Goal: Task Accomplishment & Management: Manage account settings

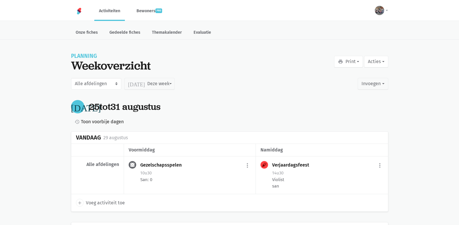
drag, startPoint x: 77, startPoint y: 223, endPoint x: 76, endPoint y: 234, distance: 10.5
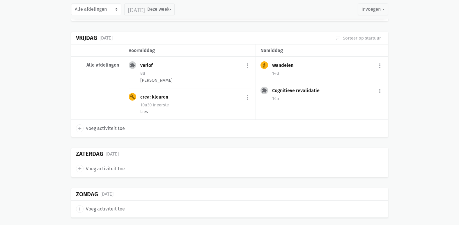
scroll to position [1026, 0]
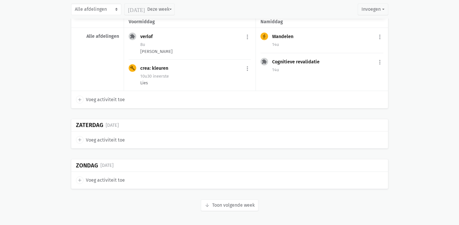
click at [216, 204] on button "arrow_downward Week wordt geladen Toon volgende week" at bounding box center [230, 206] width 58 height 12
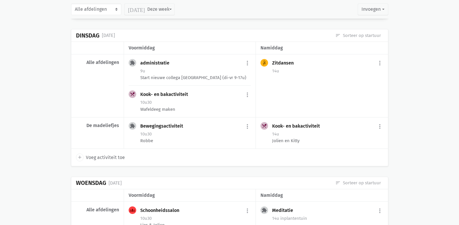
scroll to position [501, 0]
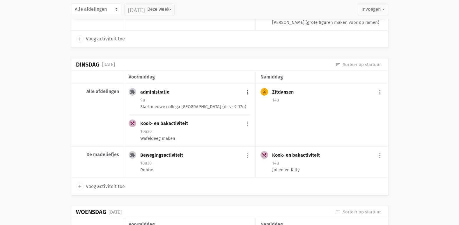
click at [248, 92] on button "more_vert" at bounding box center [247, 92] width 7 height 11
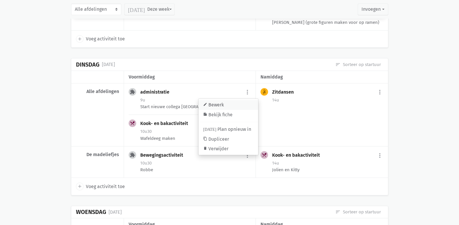
click at [235, 105] on link "edit Bewerk" at bounding box center [229, 105] width 60 height 10
select select "9:00"
select select "17:00"
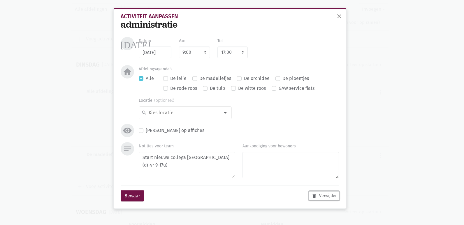
click at [331, 197] on button "delete Verwijder" at bounding box center [324, 196] width 30 height 9
click at [339, 17] on span "close" at bounding box center [339, 16] width 7 height 7
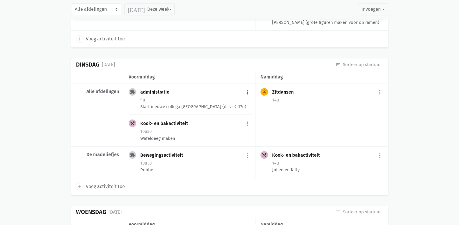
click at [247, 91] on button "more_vert" at bounding box center [247, 92] width 7 height 11
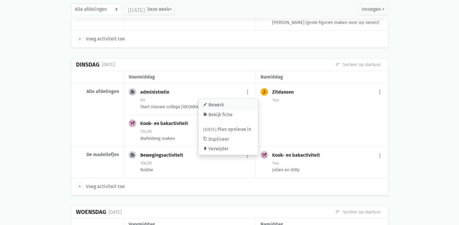
click at [211, 105] on link "edit Bewerk" at bounding box center [229, 105] width 60 height 10
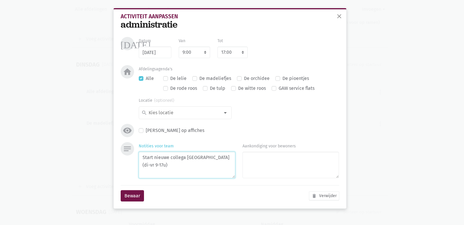
click at [226, 162] on textarea "Start nieuwe collega Jolien (di-vr 9-17u)" at bounding box center [187, 165] width 96 height 27
type textarea "Start nieuwe collega [GEOGRAPHIC_DATA] (di-vr 9-17u) Ontvangst + uitleg; Hannel…"
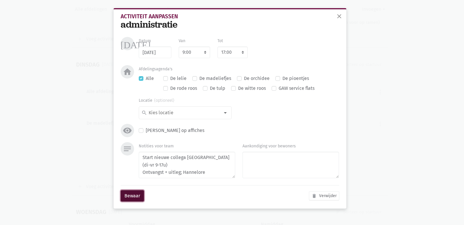
click at [129, 198] on button "Bewaar" at bounding box center [132, 197] width 23 height 12
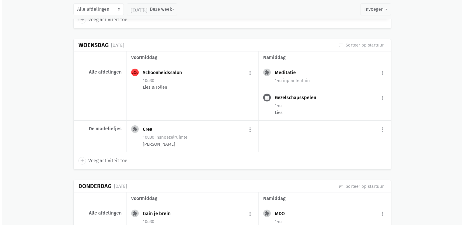
scroll to position [676, 0]
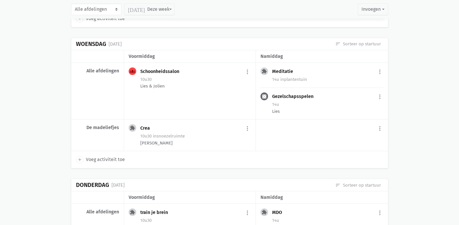
click at [107, 160] on span "Voeg activiteit toe" at bounding box center [105, 160] width 39 height 8
select select "14:00"
select select "15:00"
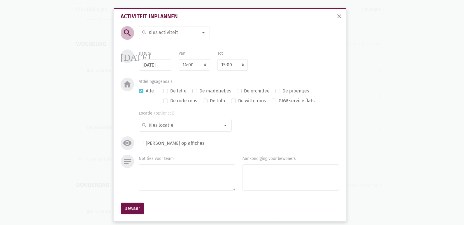
click at [173, 29] on input at bounding box center [173, 33] width 50 height 8
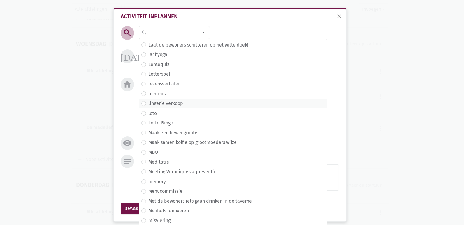
scroll to position [1398, 0]
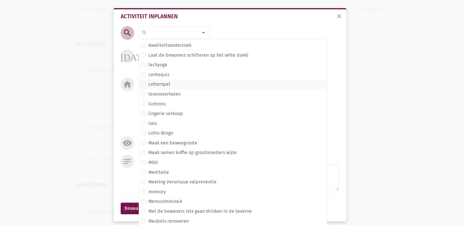
click at [167, 87] on label "Letterspel" at bounding box center [159, 85] width 22 height 8
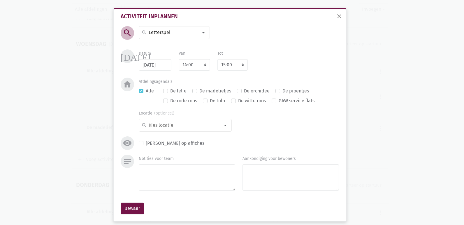
click at [199, 92] on label "De madeliefjes" at bounding box center [215, 91] width 32 height 8
click at [192, 92] on input "De madeliefjes" at bounding box center [194, 90] width 5 height 6
checkbox input "true"
checkbox input "false"
click at [186, 124] on input at bounding box center [184, 126] width 72 height 8
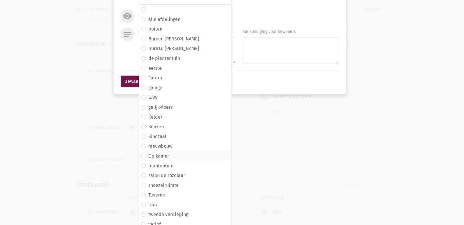
scroll to position [132, 0]
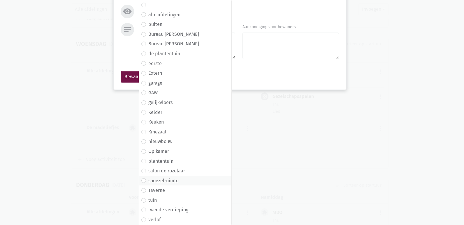
click at [172, 179] on label "snoezelruimte" at bounding box center [163, 181] width 30 height 8
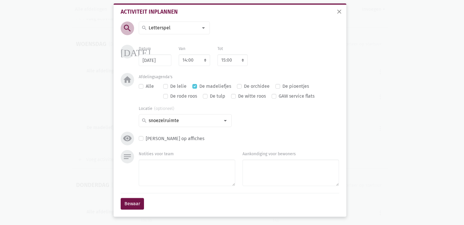
scroll to position [5, 0]
drag, startPoint x: 137, startPoint y: 207, endPoint x: 172, endPoint y: 172, distance: 50.3
click at [165, 188] on form "search search 1 april 2de handswinkel Actua administratie adventkransen maken a…" at bounding box center [230, 118] width 218 height 193
click at [172, 171] on textarea "Notities voor team" at bounding box center [187, 173] width 96 height 27
type textarea "Britt"
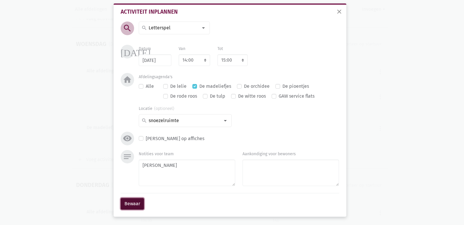
click at [132, 203] on button "Bewaar" at bounding box center [132, 204] width 23 height 12
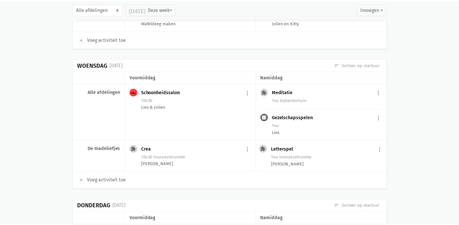
scroll to position [678, 0]
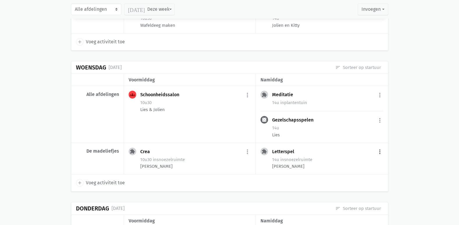
click at [379, 151] on button "more_vert" at bounding box center [380, 152] width 7 height 11
click at [364, 165] on link "edit Bewerk" at bounding box center [361, 165] width 60 height 10
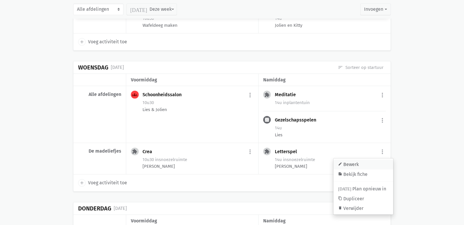
select select "14:00"
select select "15:00"
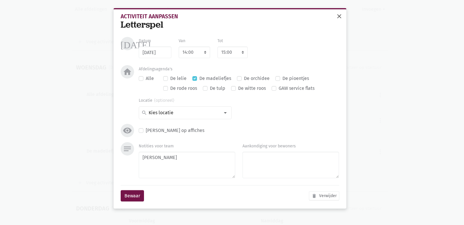
click at [339, 12] on button "close" at bounding box center [339, 16] width 12 height 13
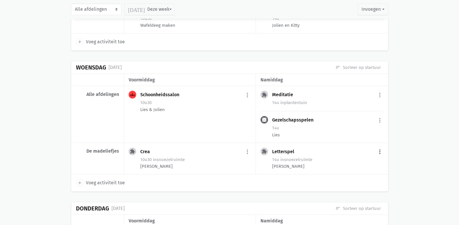
click at [378, 152] on button "more_vert" at bounding box center [380, 152] width 7 height 11
click at [369, 161] on link "edit Bewerk" at bounding box center [361, 165] width 60 height 10
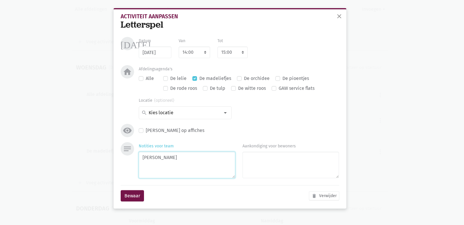
click at [179, 166] on textarea "Britt" at bounding box center [187, 165] width 96 height 27
type textarea "Britt & Jolien"
click at [128, 198] on button "Bewaar" at bounding box center [132, 197] width 23 height 12
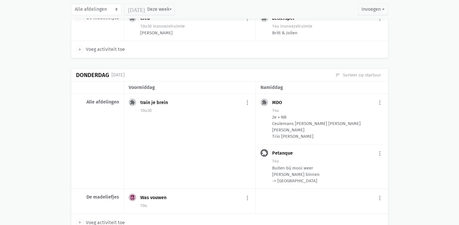
scroll to position [841, 0]
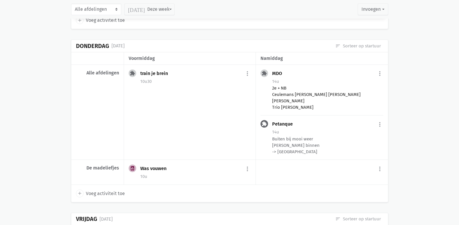
click at [296, 111] on div "2e + NB Ceulemans [PERSON_NAME] [PERSON_NAME] [PERSON_NAME] Trio [PERSON_NAME]" at bounding box center [327, 98] width 111 height 26
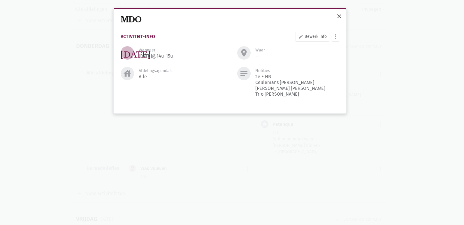
click at [337, 14] on span "close" at bounding box center [339, 16] width 7 height 7
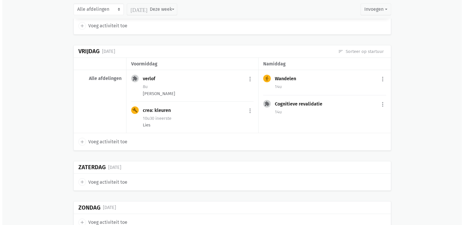
scroll to position [990, 0]
click at [80, 144] on icon "add" at bounding box center [79, 141] width 5 height 5
select select "14:00"
select select "15:00"
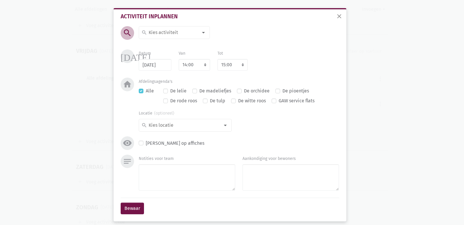
click at [201, 33] on div at bounding box center [204, 33] width 12 height 12
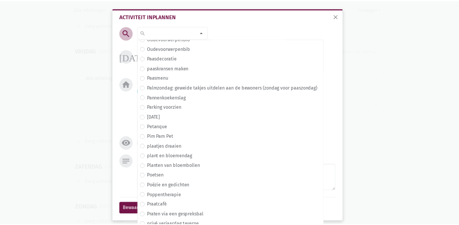
scroll to position [1864, 0]
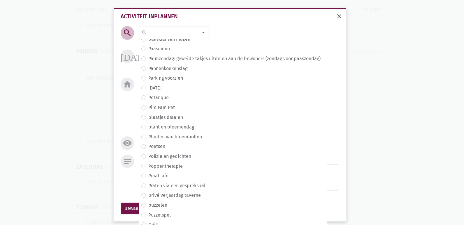
click at [338, 16] on span "close" at bounding box center [339, 16] width 7 height 7
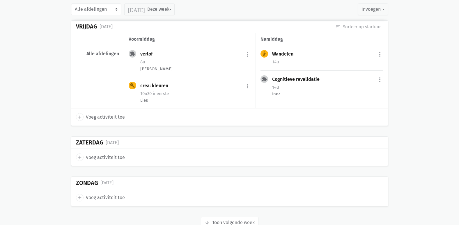
scroll to position [1039, 0]
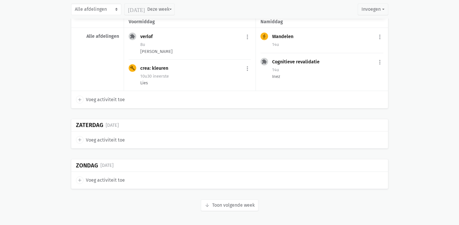
drag, startPoint x: 218, startPoint y: 204, endPoint x: 194, endPoint y: 202, distance: 24.9
click at [218, 204] on button "arrow_downward Week wordt geladen Toon volgende week" at bounding box center [230, 206] width 58 height 12
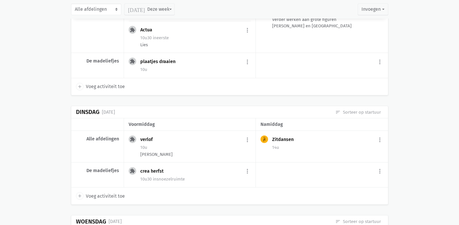
scroll to position [1417, 0]
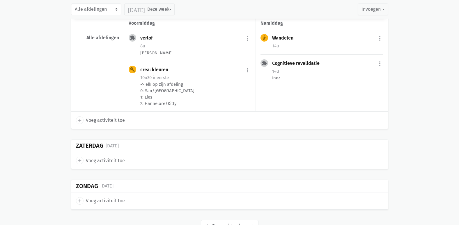
scroll to position [1058, 0]
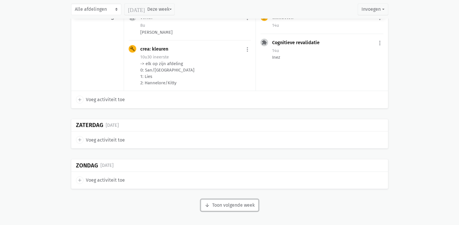
click at [217, 202] on button "arrow_downward Week wordt geladen Toon volgende week" at bounding box center [230, 206] width 58 height 12
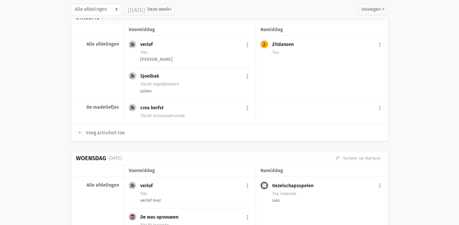
scroll to position [1436, 0]
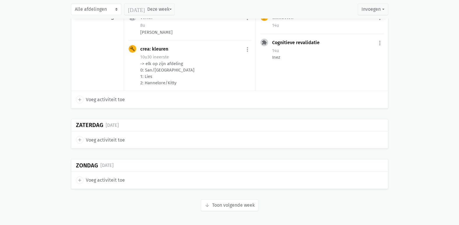
scroll to position [1058, 0]
click at [225, 206] on button "arrow_downward Week wordt geladen Toon volgende week" at bounding box center [230, 206] width 58 height 12
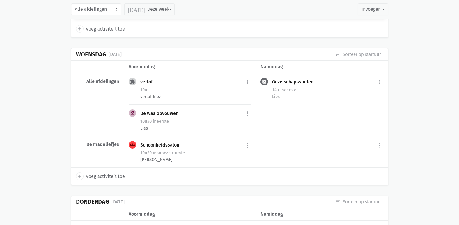
scroll to position [1582, 0]
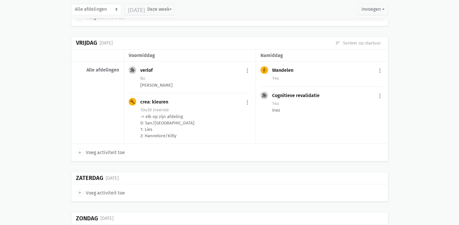
scroll to position [1058, 0]
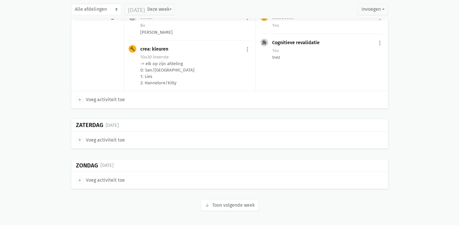
drag, startPoint x: 228, startPoint y: 206, endPoint x: 76, endPoint y: 176, distance: 154.7
click at [226, 205] on button "arrow_downward Week wordt geladen Toon volgende week" at bounding box center [230, 206] width 58 height 12
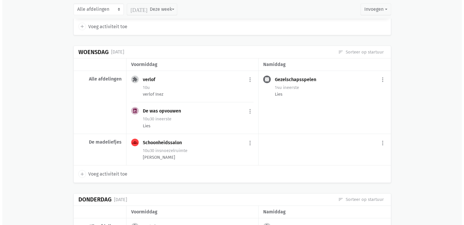
scroll to position [1582, 0]
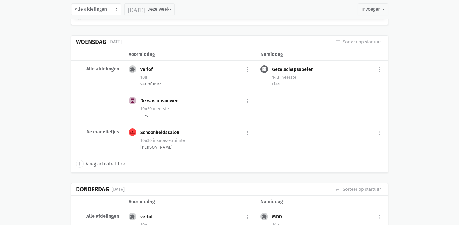
click at [107, 168] on span "Voeg activiteit toe" at bounding box center [105, 165] width 39 height 8
select select "14:00"
select select "15:00"
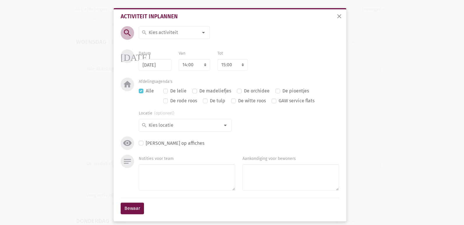
click at [174, 32] on input at bounding box center [173, 33] width 50 height 8
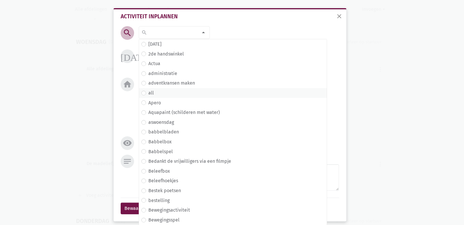
type input "G"
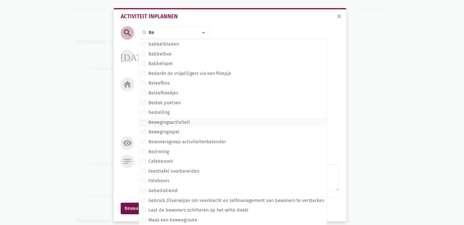
type input "Be"
click at [197, 122] on span "Bewegingsactiviteit" at bounding box center [232, 123] width 183 height 8
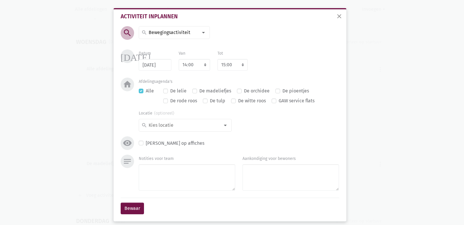
click at [199, 91] on label "De madeliefjes" at bounding box center [215, 91] width 32 height 8
click at [192, 91] on input "De madeliefjes" at bounding box center [194, 90] width 5 height 6
checkbox input "true"
checkbox input "false"
click at [211, 126] on input at bounding box center [184, 126] width 72 height 8
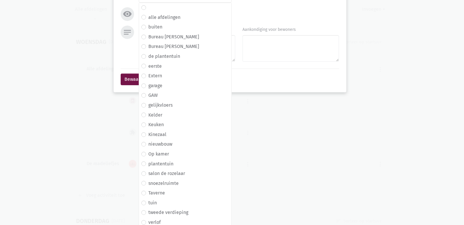
scroll to position [132, 0]
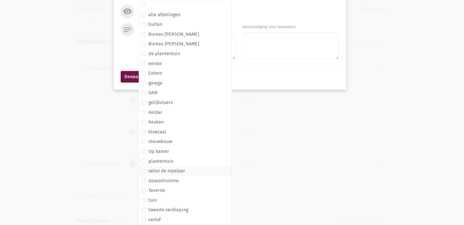
click at [180, 169] on label "salon de rozelaar" at bounding box center [166, 172] width 37 height 8
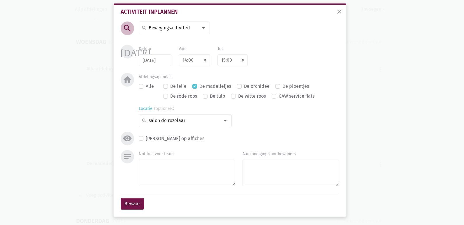
click at [221, 118] on div at bounding box center [225, 121] width 12 height 12
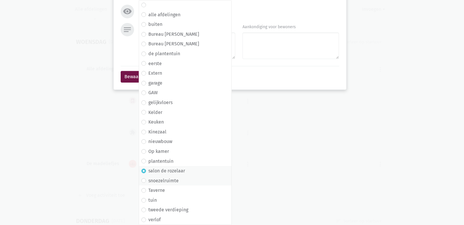
click at [170, 180] on label "snoezelruimte" at bounding box center [163, 181] width 30 height 8
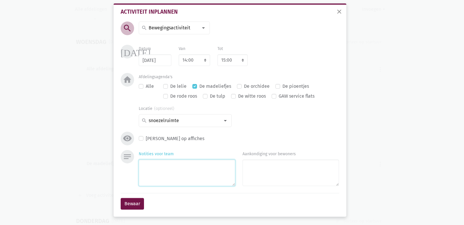
click at [155, 176] on textarea "Notities voor team" at bounding box center [187, 173] width 96 height 27
type textarea "B"
type textarea "Gangrevalidatie Britt & Olivia"
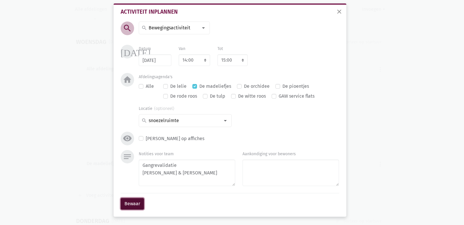
click at [130, 203] on button "Bewaar" at bounding box center [132, 204] width 23 height 12
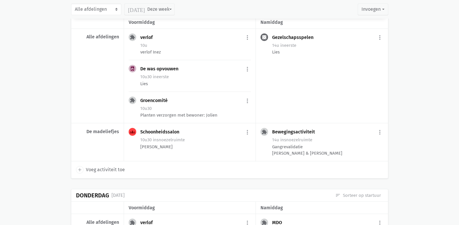
scroll to position [1585, 0]
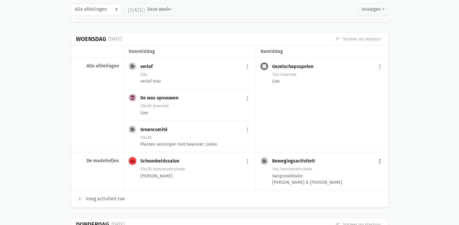
click at [383, 167] on button "more_vert" at bounding box center [380, 161] width 7 height 11
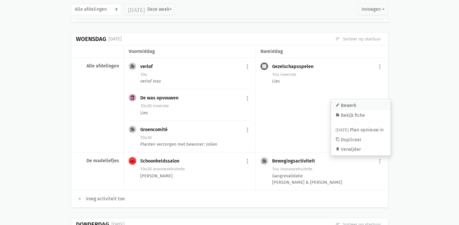
click at [355, 111] on link "edit Bewerk" at bounding box center [361, 106] width 60 height 10
select select "14:00"
select select "15:00"
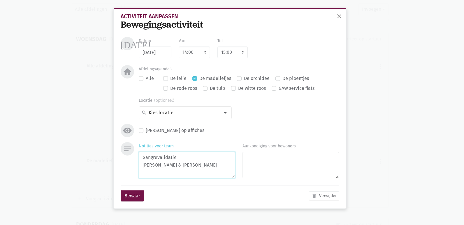
click at [195, 167] on textarea "Gangrevalidatie Britt & Olivia" at bounding box center [187, 165] width 96 height 27
type textarea "Gangrevalidatie [PERSON_NAME] & [PERSON_NAME]"
click at [139, 202] on div "Bewaar delete Verwijder" at bounding box center [230, 196] width 218 height 21
click at [138, 198] on button "Bewaar" at bounding box center [132, 197] width 23 height 12
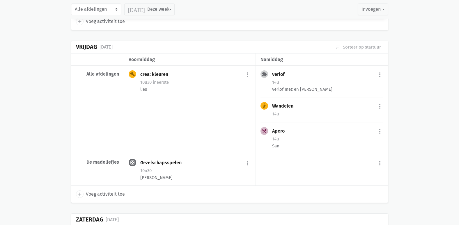
scroll to position [1964, 0]
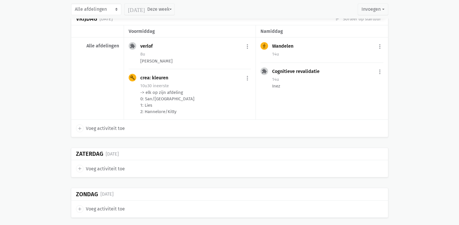
scroll to position [1058, 0]
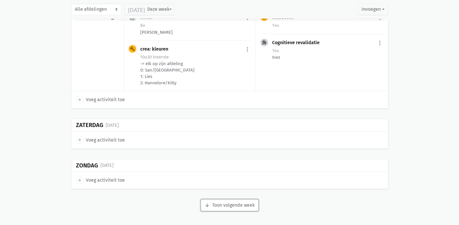
click at [226, 205] on button "arrow_downward Week wordt geladen Toon volgende week" at bounding box center [230, 206] width 58 height 12
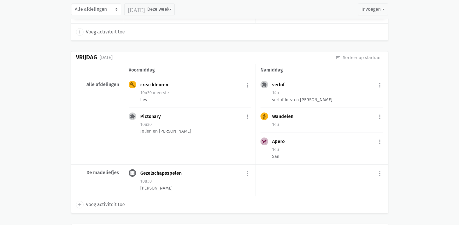
scroll to position [2050, 0]
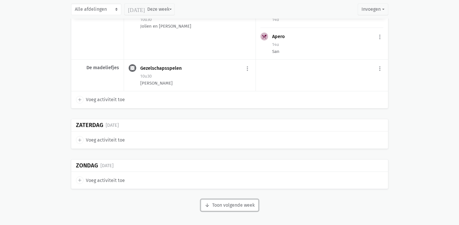
click at [214, 209] on button "arrow_downward Week wordt geladen Toon volgende week" at bounding box center [230, 206] width 58 height 12
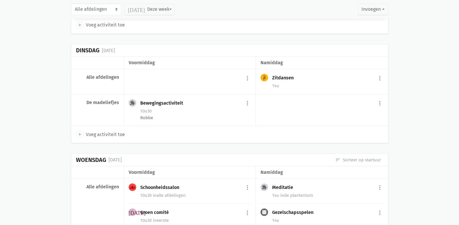
scroll to position [2370, 0]
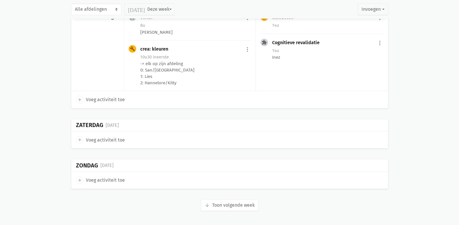
scroll to position [1058, 0]
click at [234, 202] on button "arrow_downward Week wordt geladen Toon volgende week" at bounding box center [230, 206] width 58 height 12
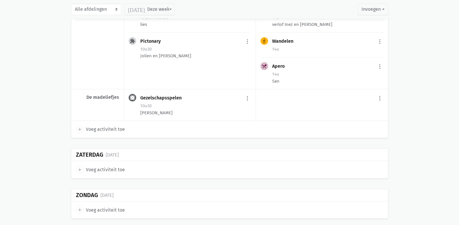
scroll to position [2050, 0]
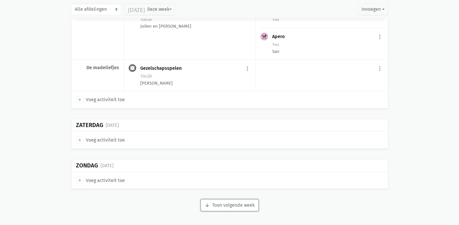
click at [258, 201] on button "arrow_downward Week wordt geladen Toon volgende week" at bounding box center [230, 206] width 58 height 12
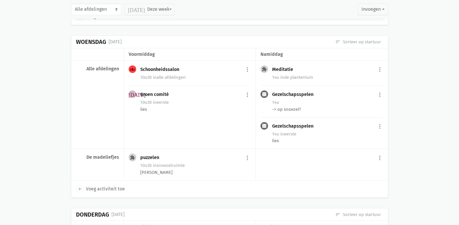
scroll to position [2516, 0]
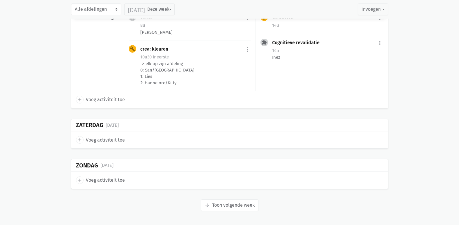
scroll to position [1058, 0]
click at [233, 209] on button "arrow_downward Week wordt geladen Toon volgende week" at bounding box center [230, 206] width 58 height 12
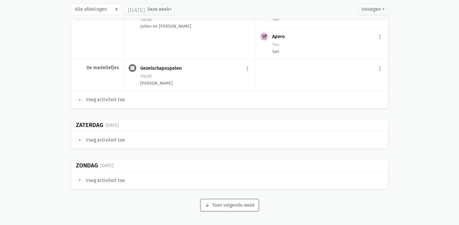
click at [231, 202] on button "arrow_downward Week wordt geladen Toon volgende week" at bounding box center [230, 206] width 58 height 12
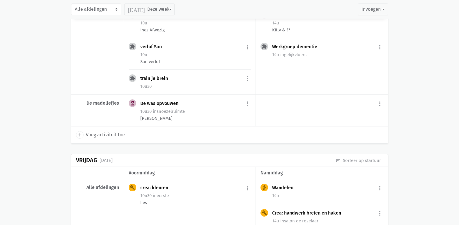
scroll to position [2836, 0]
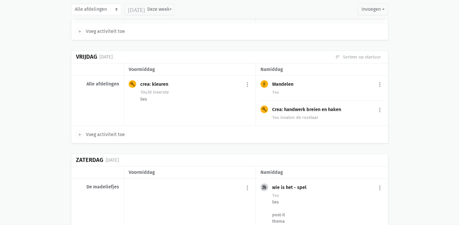
drag, startPoint x: 261, startPoint y: 139, endPoint x: 437, endPoint y: 147, distance: 175.9
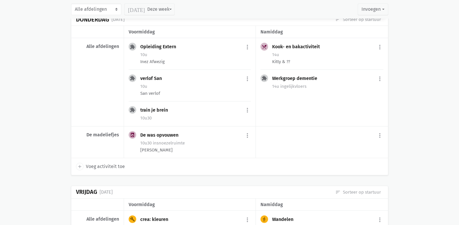
scroll to position [2691, 0]
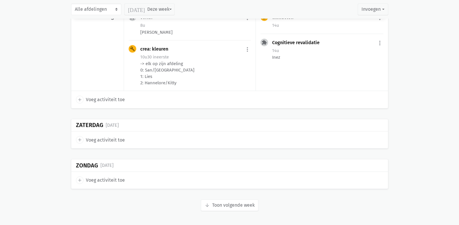
scroll to position [1058, 0]
click at [236, 205] on button "arrow_downward Week wordt geladen Toon volgende week" at bounding box center [230, 206] width 58 height 12
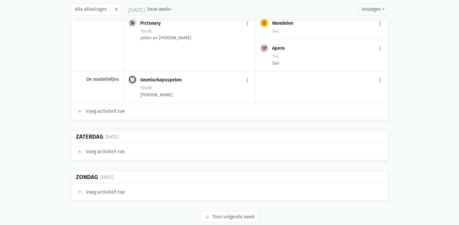
scroll to position [2050, 0]
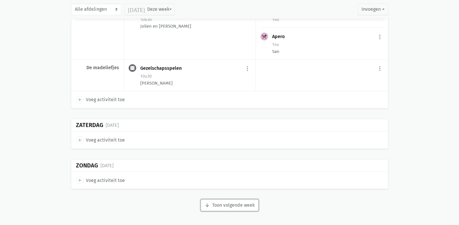
click at [226, 208] on button "arrow_downward Week wordt geladen Toon volgende week" at bounding box center [230, 206] width 58 height 12
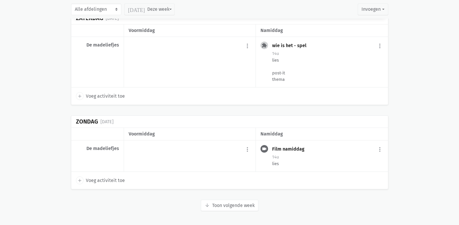
scroll to position [2991, 0]
drag, startPoint x: 218, startPoint y: 211, endPoint x: 219, endPoint y: 207, distance: 3.7
click at [219, 208] on button "arrow_downward Week wordt geladen Toon volgende week" at bounding box center [230, 206] width 58 height 12
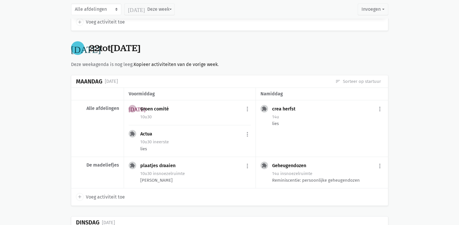
scroll to position [3217, 0]
